Goal: Information Seeking & Learning: Find specific fact

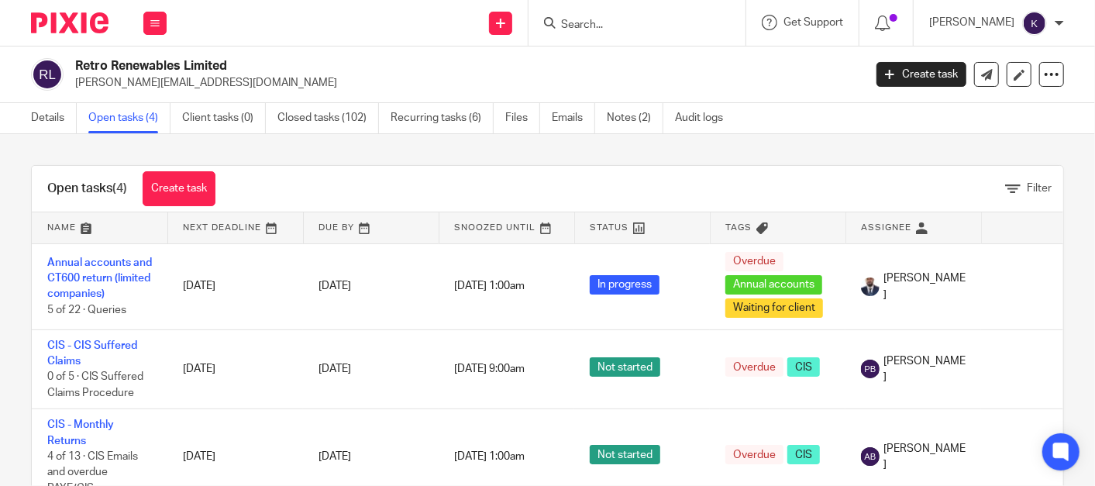
click at [711, 33] on div at bounding box center [637, 23] width 217 height 46
click at [704, 12] on div at bounding box center [637, 23] width 217 height 46
click at [693, 28] on input "Search" at bounding box center [630, 26] width 140 height 14
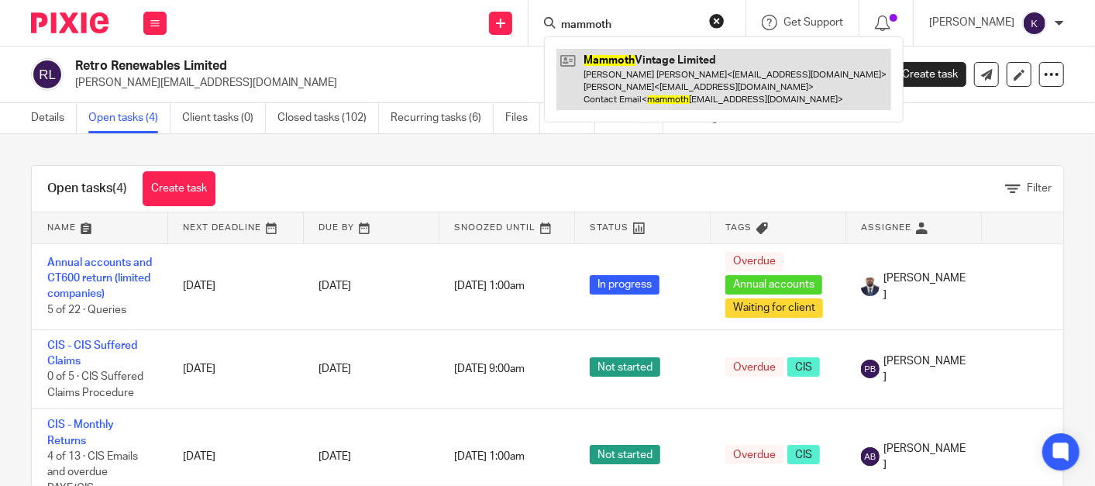
type input "mammoth"
click at [699, 96] on link at bounding box center [724, 79] width 335 height 61
click at [699, 91] on link at bounding box center [724, 79] width 335 height 61
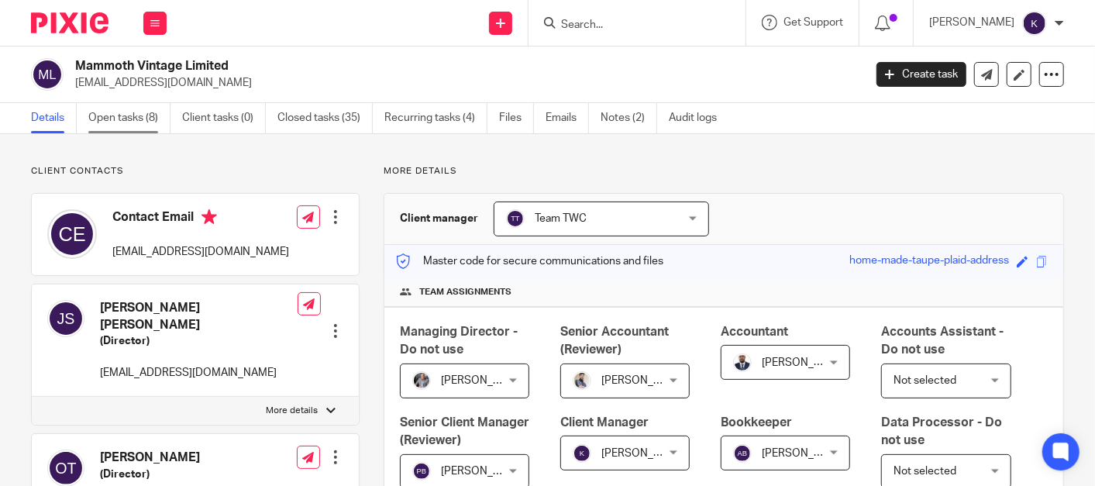
click at [131, 122] on link "Open tasks (8)" at bounding box center [129, 118] width 82 height 30
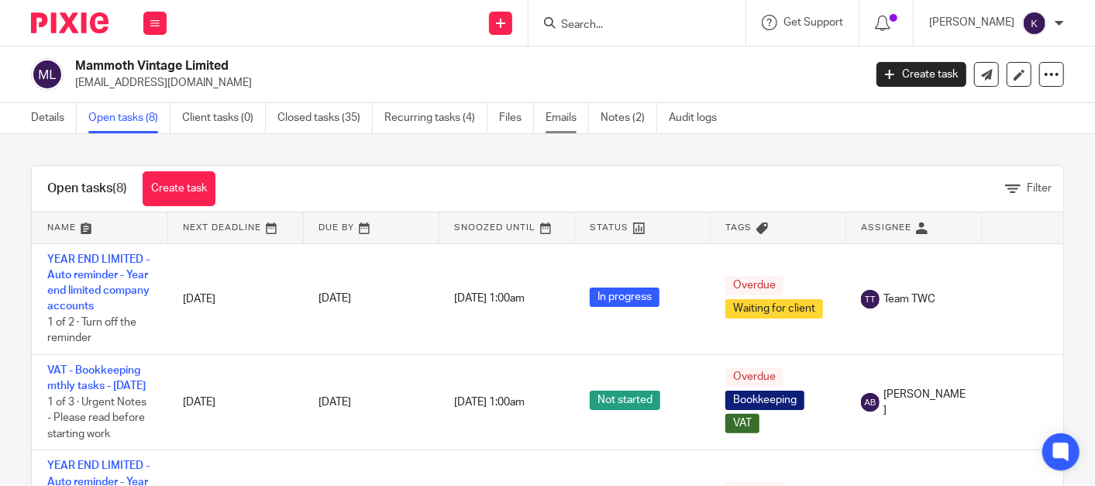
click at [556, 112] on link "Emails" at bounding box center [567, 118] width 43 height 30
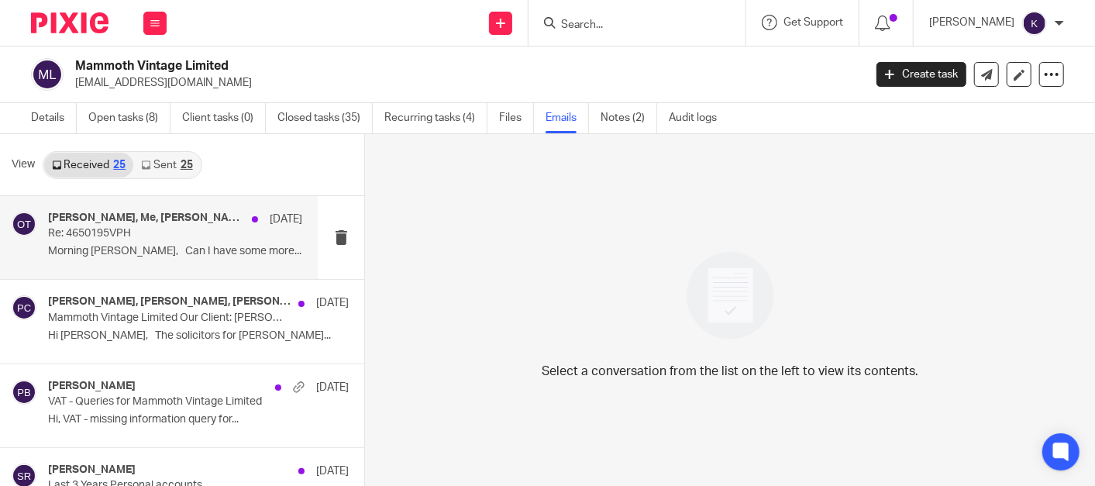
click at [130, 243] on div "Aaron Mcleish, Me, Oliver Tooze 15 Aug Re: 4650195VPH Morning Aaron, Can I have…" at bounding box center [175, 238] width 254 height 52
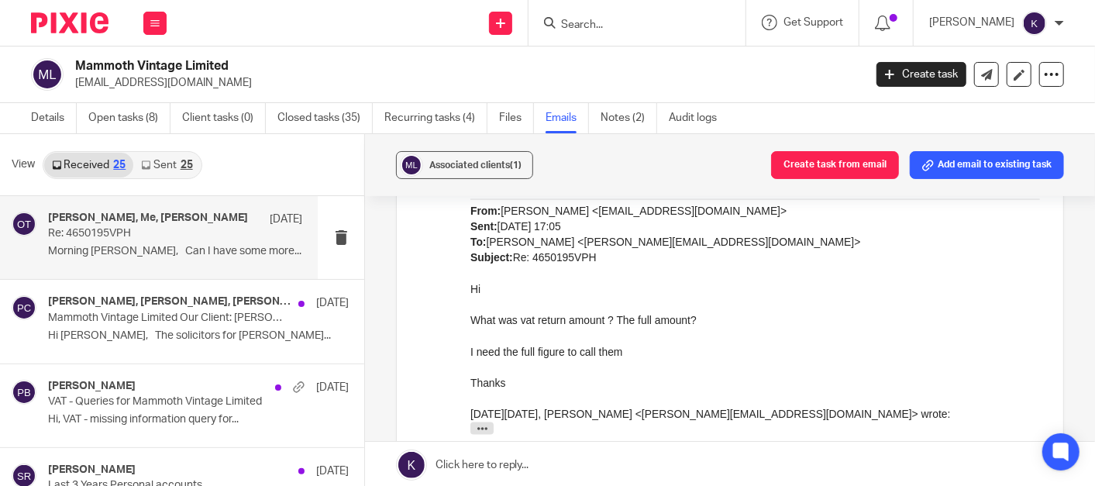
scroll to position [1464, 0]
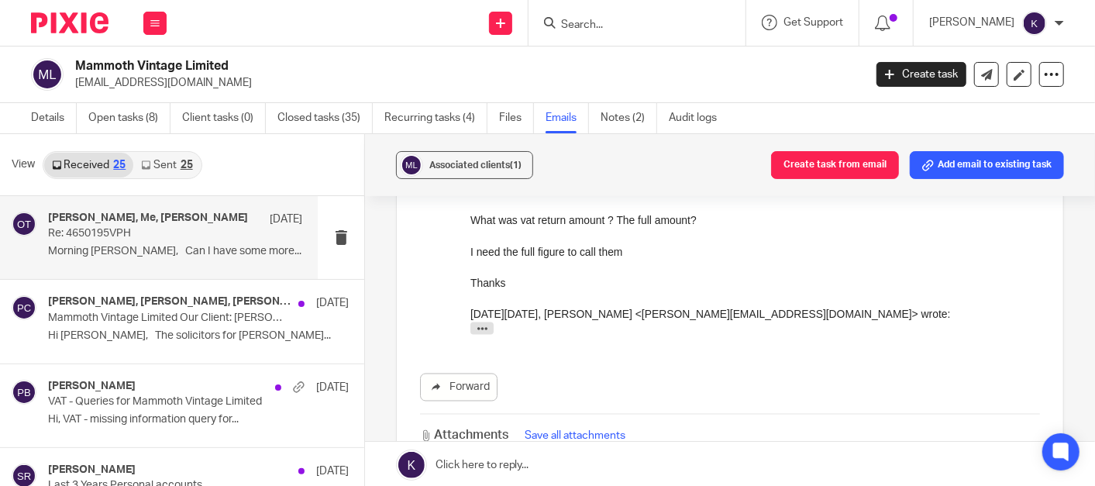
click at [157, 164] on link "Sent 25" at bounding box center [166, 165] width 67 height 25
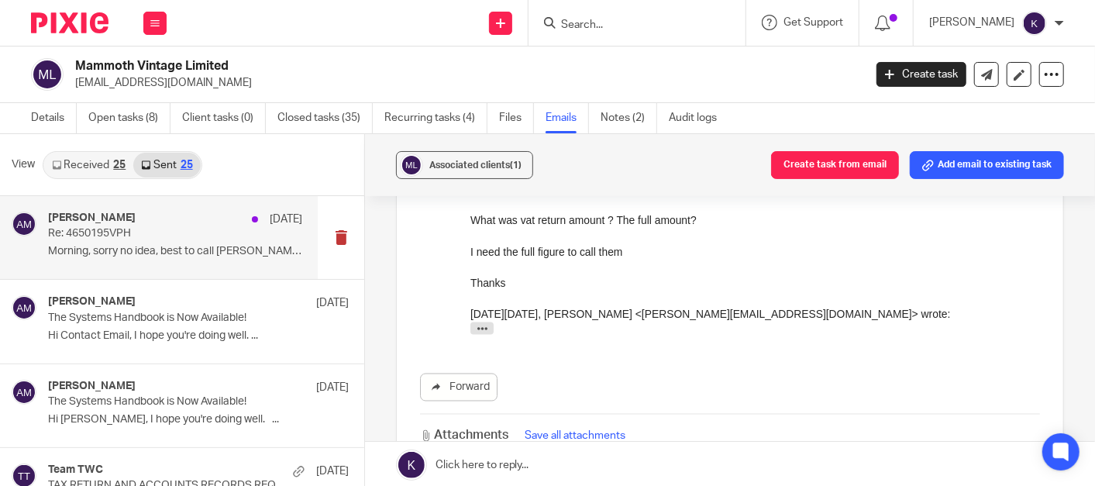
scroll to position [2, 0]
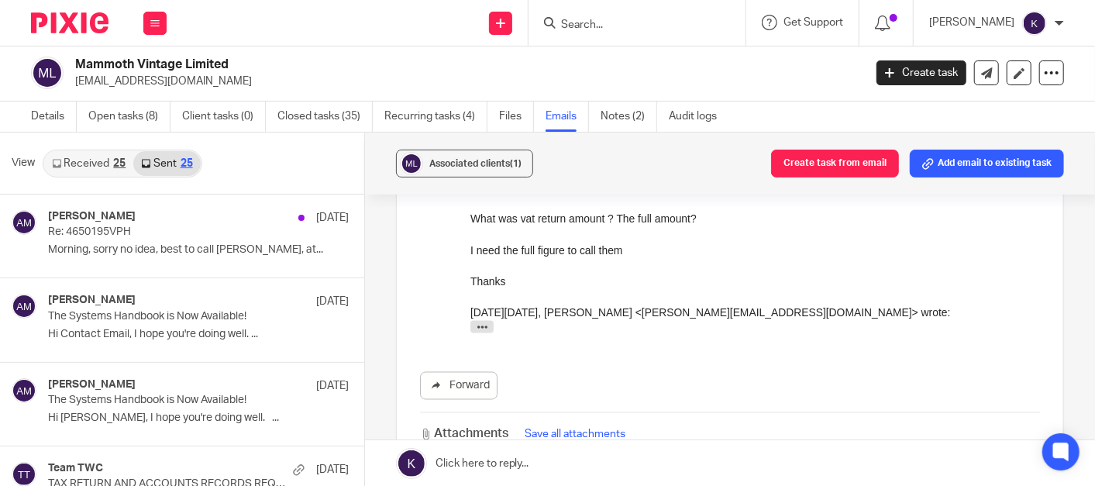
click at [91, 157] on link "Received 25" at bounding box center [88, 163] width 89 height 25
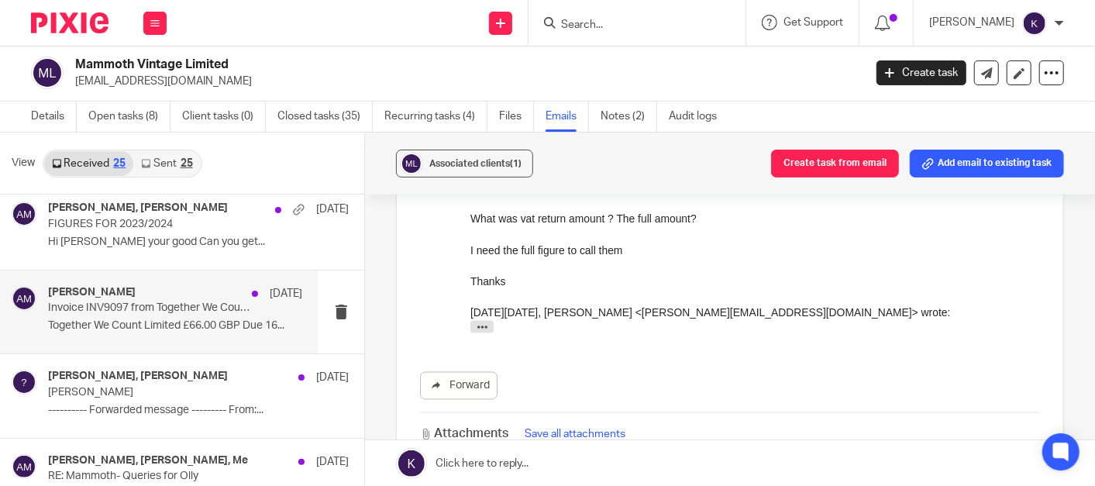
scroll to position [516, 0]
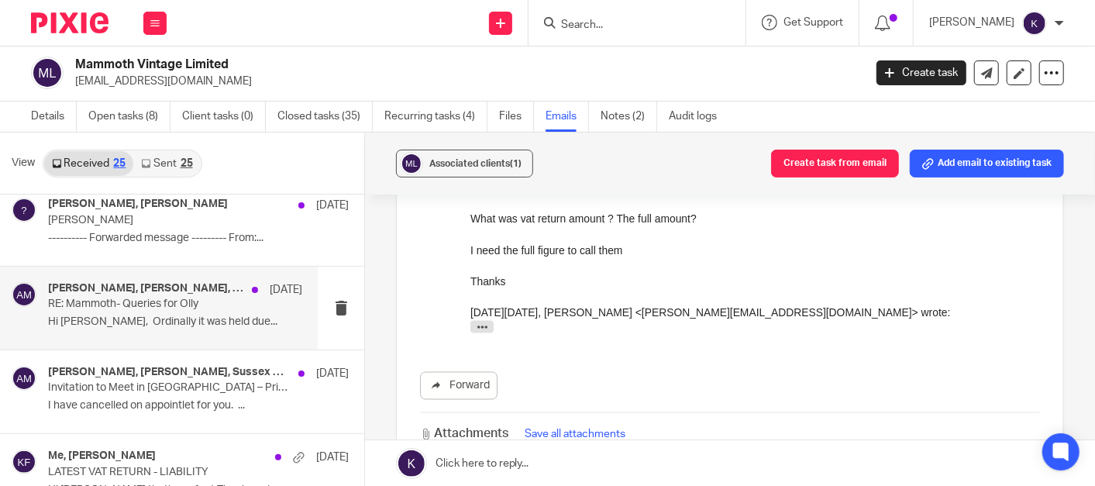
click at [155, 301] on p "RE: Mammoth- Queries for Olly" at bounding box center [149, 304] width 203 height 13
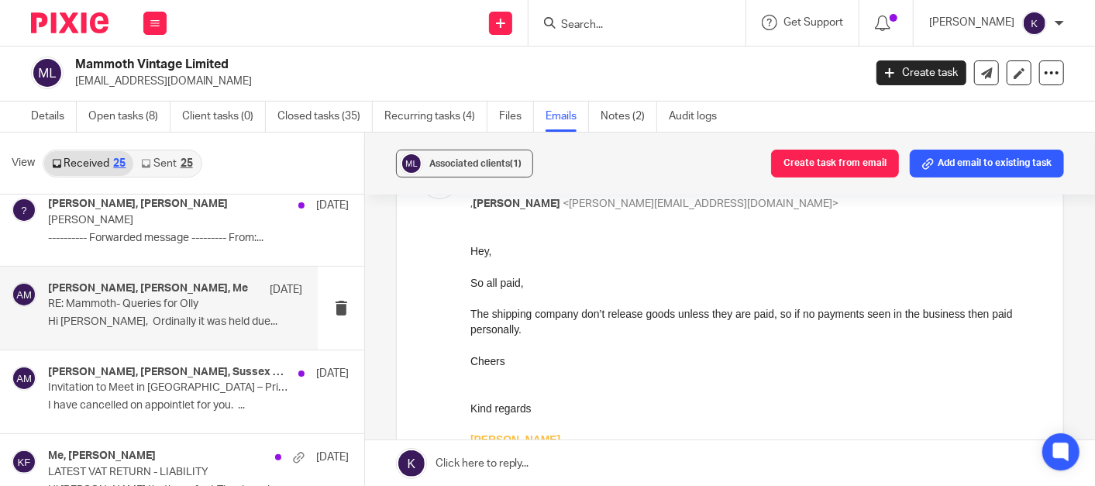
click at [165, 167] on link "Sent 25" at bounding box center [166, 163] width 67 height 25
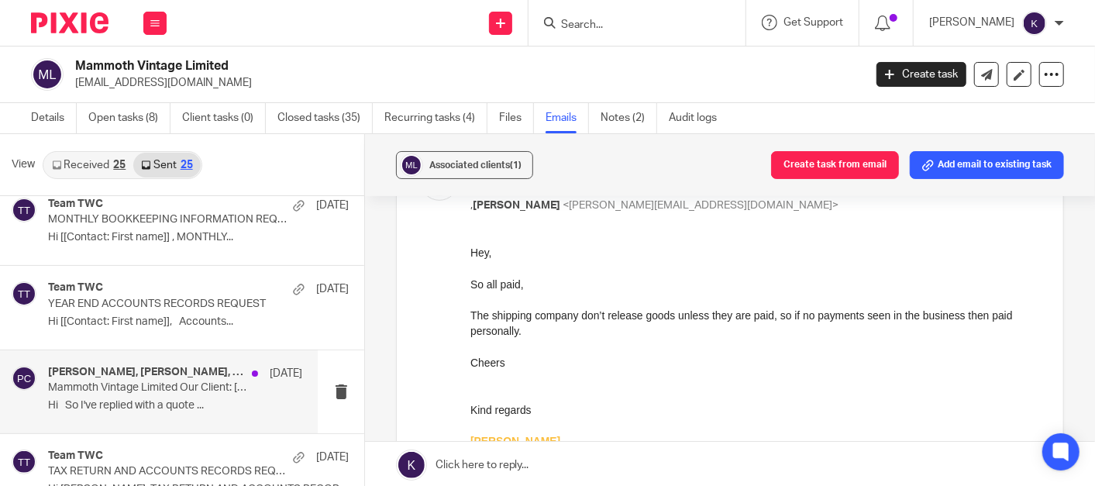
scroll to position [688, 0]
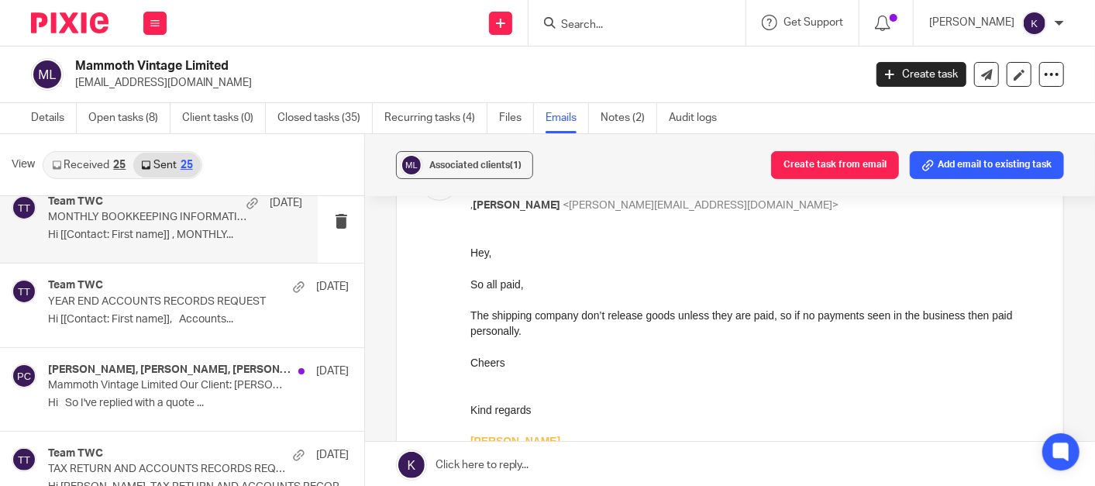
click at [162, 229] on p "Hi [[Contact: First name]] , MONTHLY..." at bounding box center [175, 235] width 254 height 13
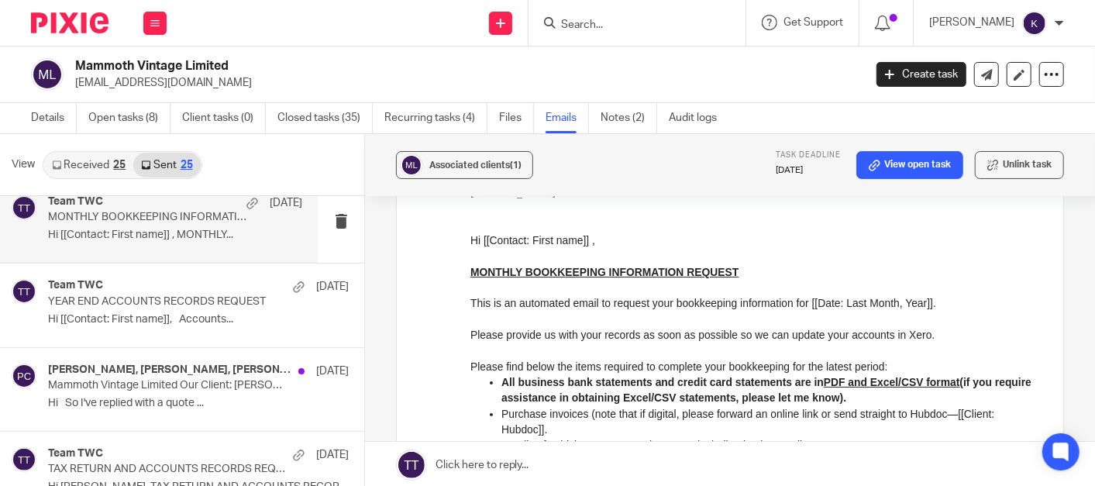
scroll to position [172, 0]
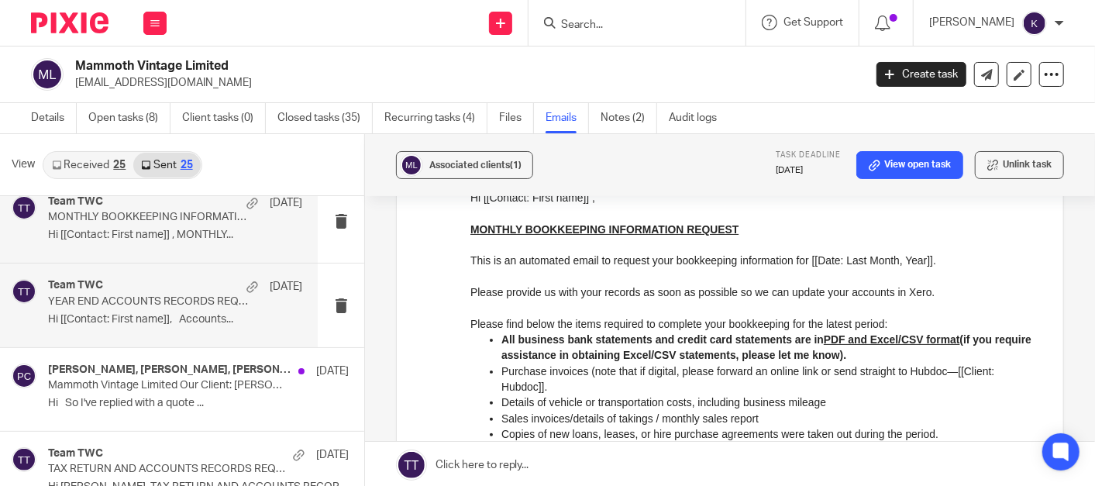
click at [126, 313] on p "Hi [[Contact: First name]], Accounts..." at bounding box center [175, 319] width 254 height 13
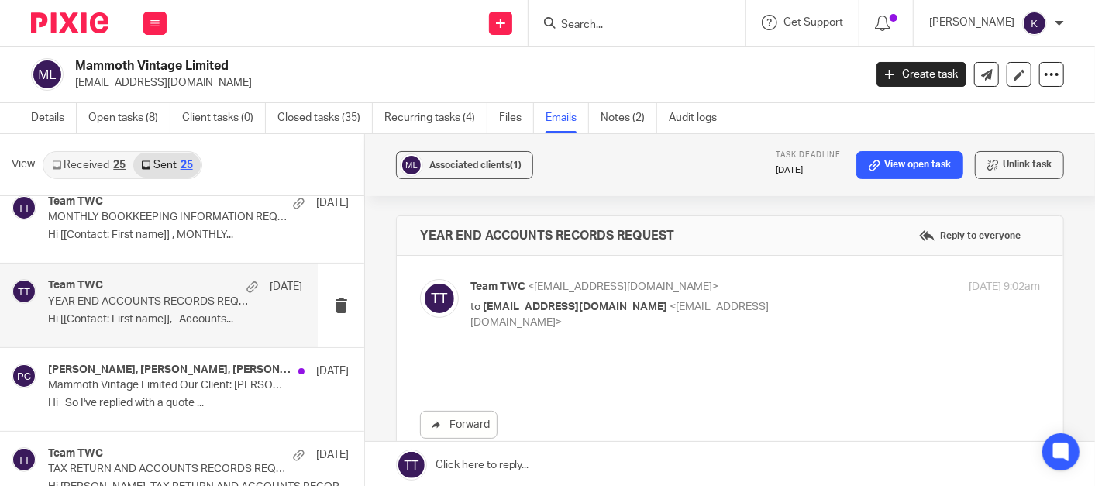
scroll to position [0, 0]
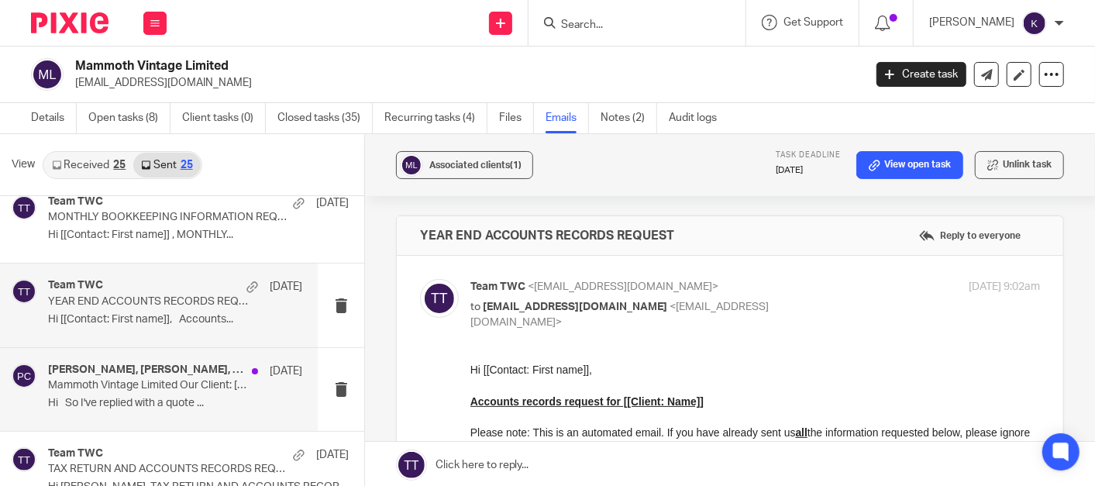
click at [164, 379] on p "Mammoth Vintage Limited Our Client: Joshua Cassidy-Stone" at bounding box center [149, 385] width 203 height 13
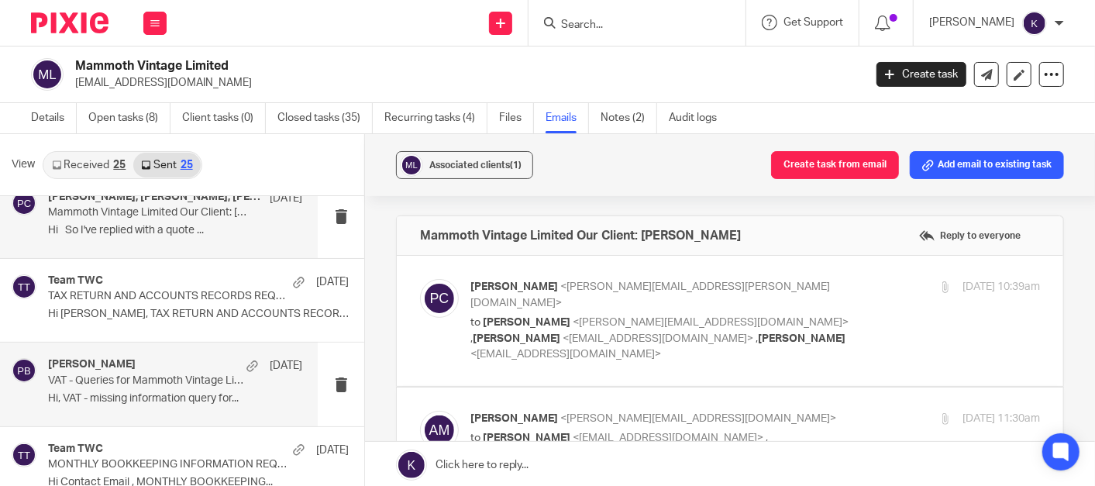
click at [166, 382] on p "VAT - Queries for Mammoth Vintage Limited" at bounding box center [149, 380] width 203 height 13
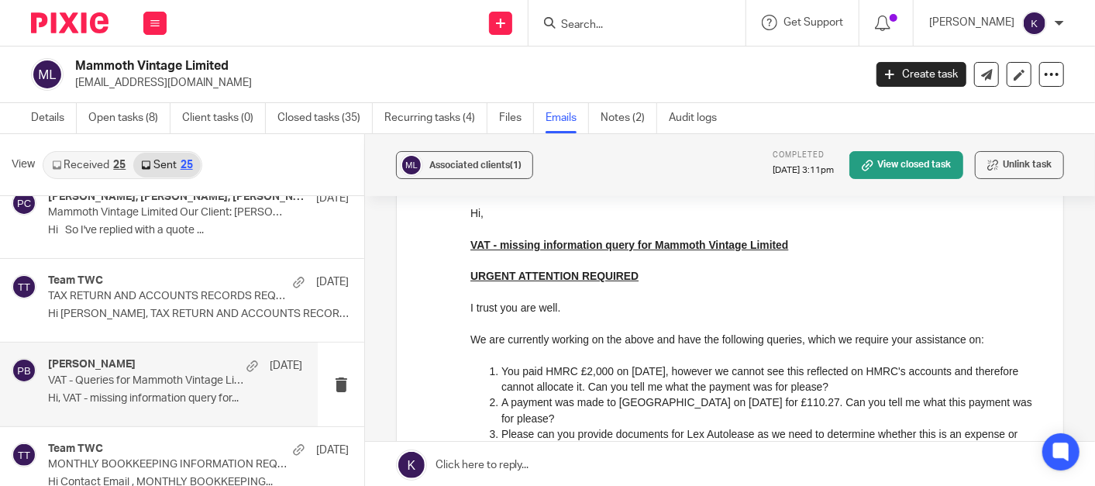
scroll to position [86, 0]
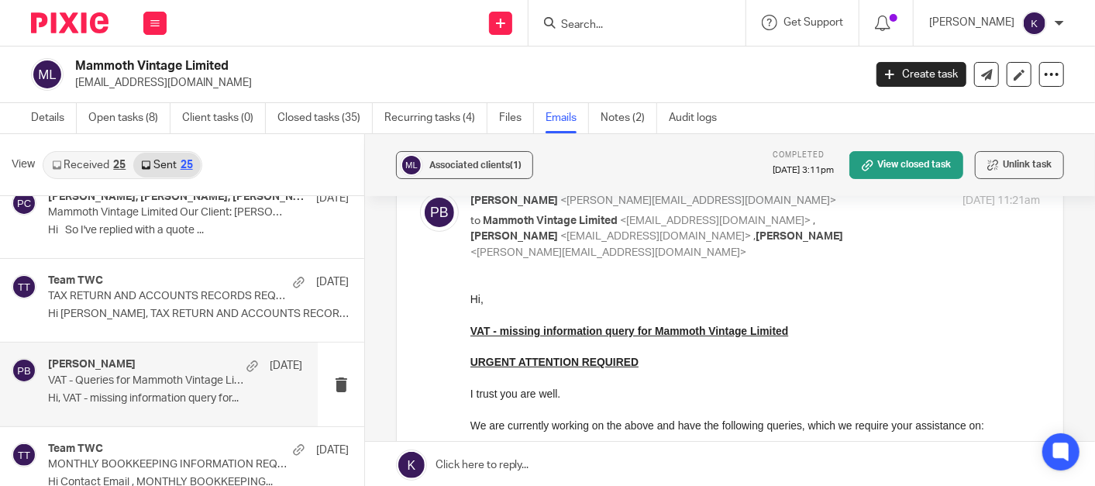
drag, startPoint x: 706, startPoint y: 372, endPoint x: 722, endPoint y: 367, distance: 16.2
click at [706, 372] on p at bounding box center [755, 379] width 570 height 16
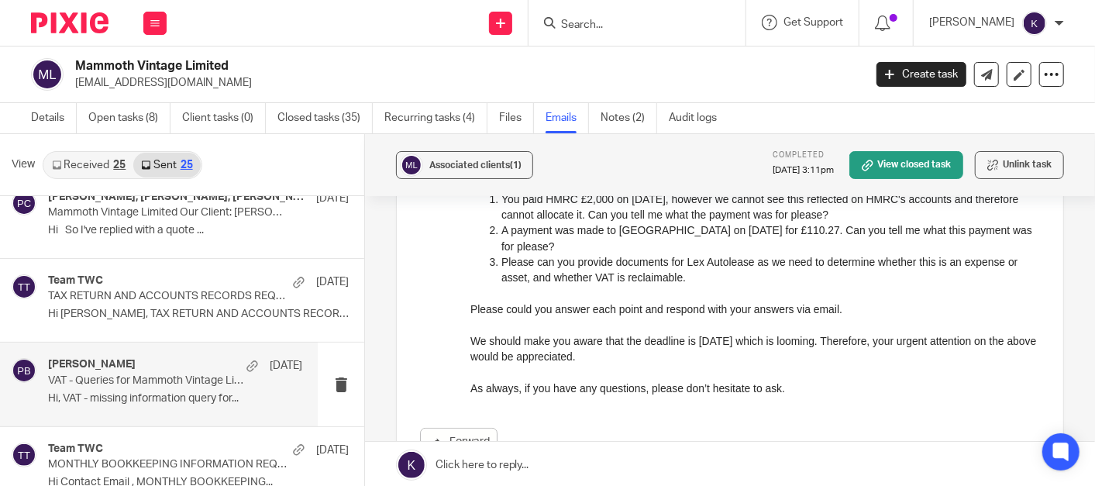
scroll to position [258, 0]
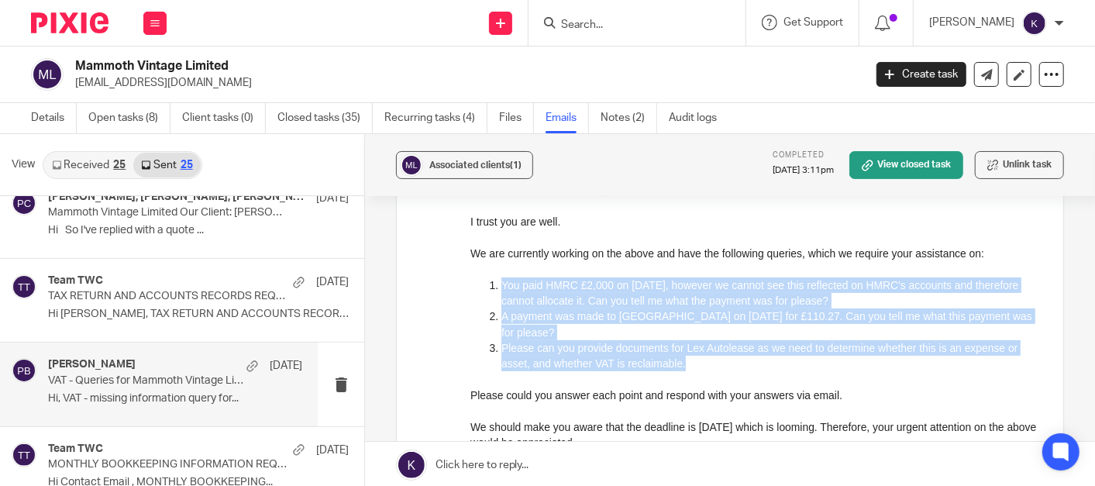
drag, startPoint x: 688, startPoint y: 371, endPoint x: 926, endPoint y: 399, distance: 239.7
click html "Hi, VAT - missing information query for Mammoth Vintage Limited URGENT ATTENTIO…"
drag, startPoint x: 926, startPoint y: 399, endPoint x: 548, endPoint y: 291, distance: 392.9
copy div "You paid HMRC £2,000 on 4th March 2025, however we cannot see this reflected on…"
click at [723, 316] on p "A payment was made to Moorcroft on 24th April 2025 for £110.27. Can you tell me…" at bounding box center [770, 325] width 539 height 32
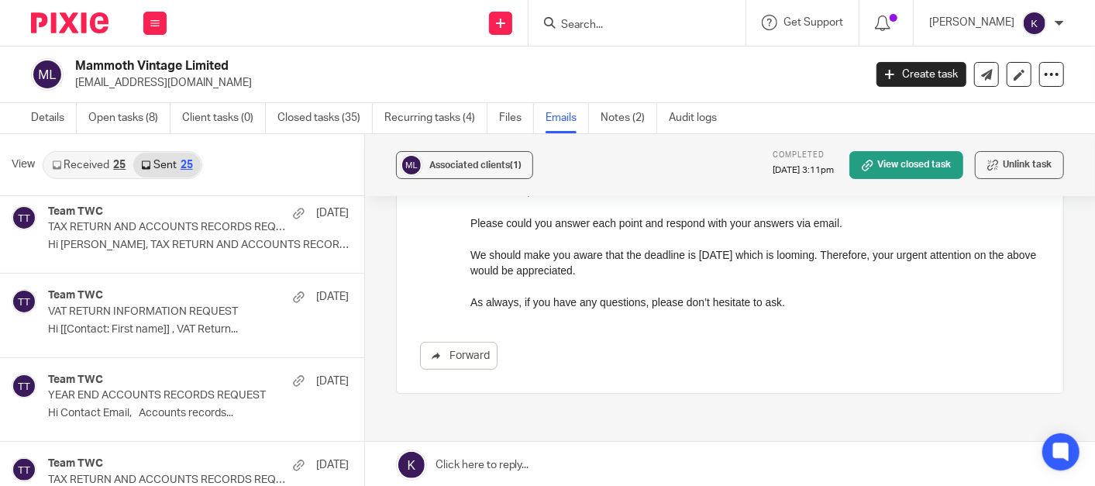
scroll to position [0, 0]
